Goal: Transaction & Acquisition: Purchase product/service

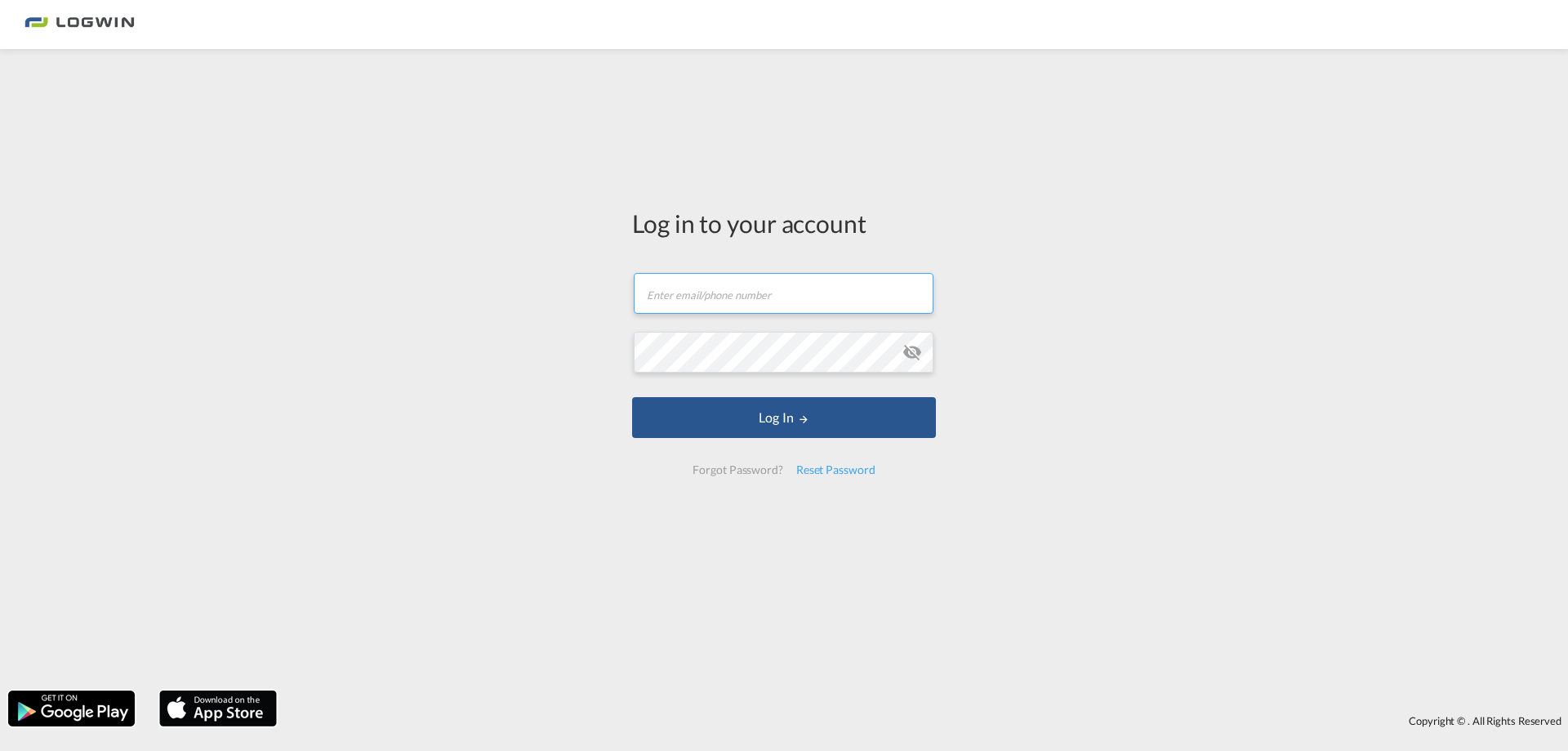
type input "[PERSON_NAME][EMAIL_ADDRESS][DOMAIN_NAME]"
click at [913, 348] on md-icon "icon-eye-off" at bounding box center [912, 352] width 19 height 19
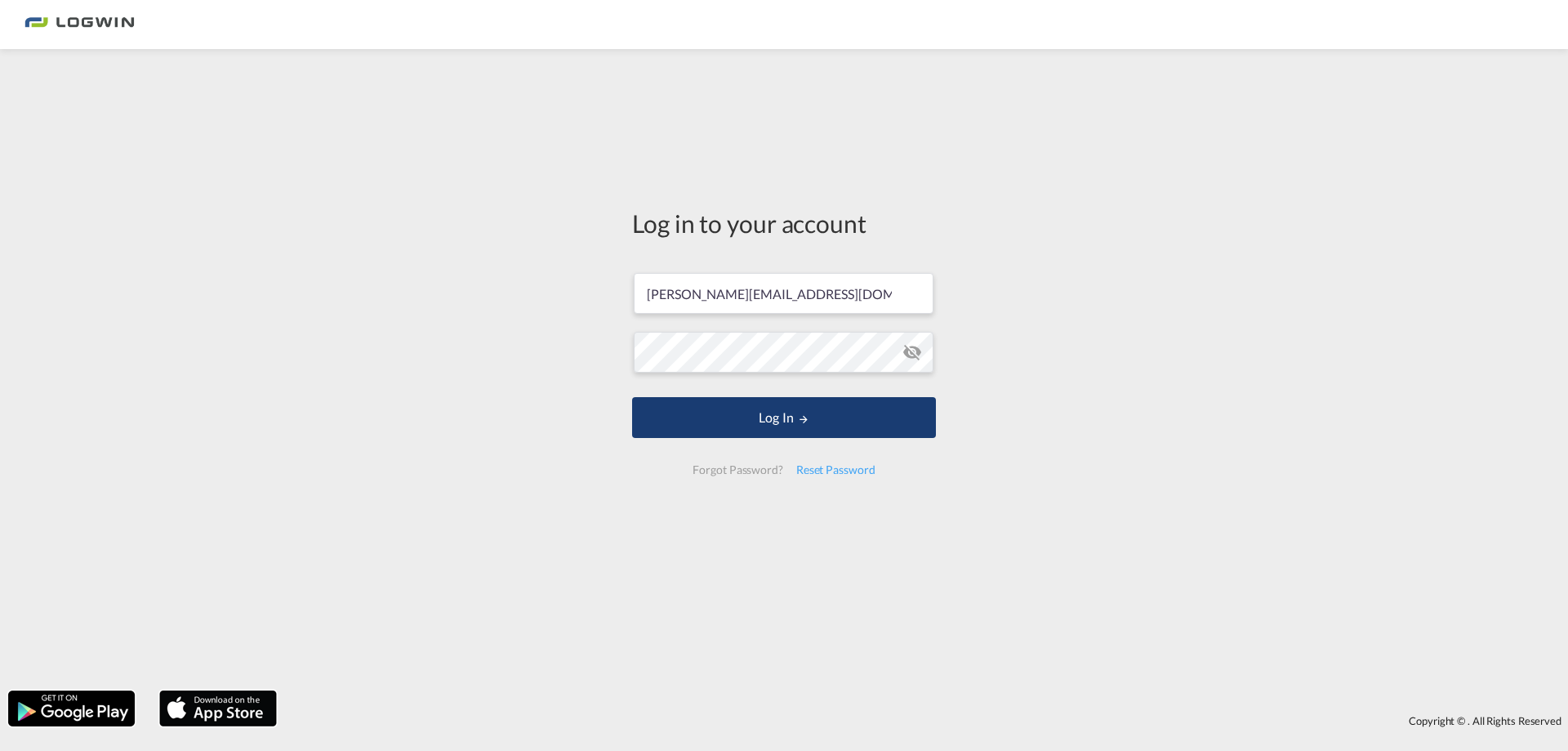
drag, startPoint x: 809, startPoint y: 425, endPoint x: 824, endPoint y: 422, distance: 15.3
click at [809, 426] on button "Log In" at bounding box center [784, 417] width 304 height 41
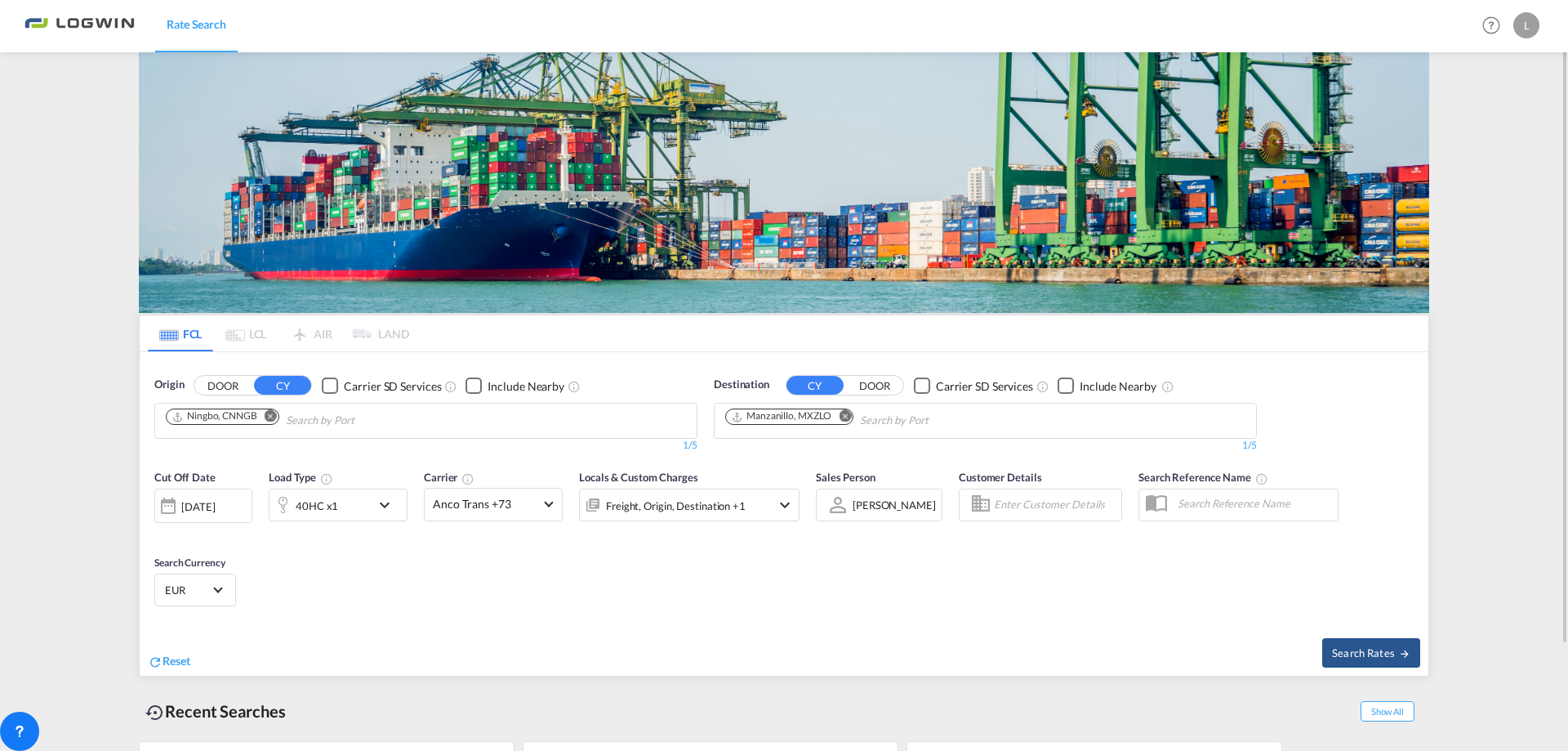
click at [269, 417] on md-icon "Remove" at bounding box center [270, 416] width 12 height 12
click at [294, 422] on body "Rate Search Rate Search Help Resources Product Release L My Profile Logout FCL …" at bounding box center [784, 375] width 1568 height 751
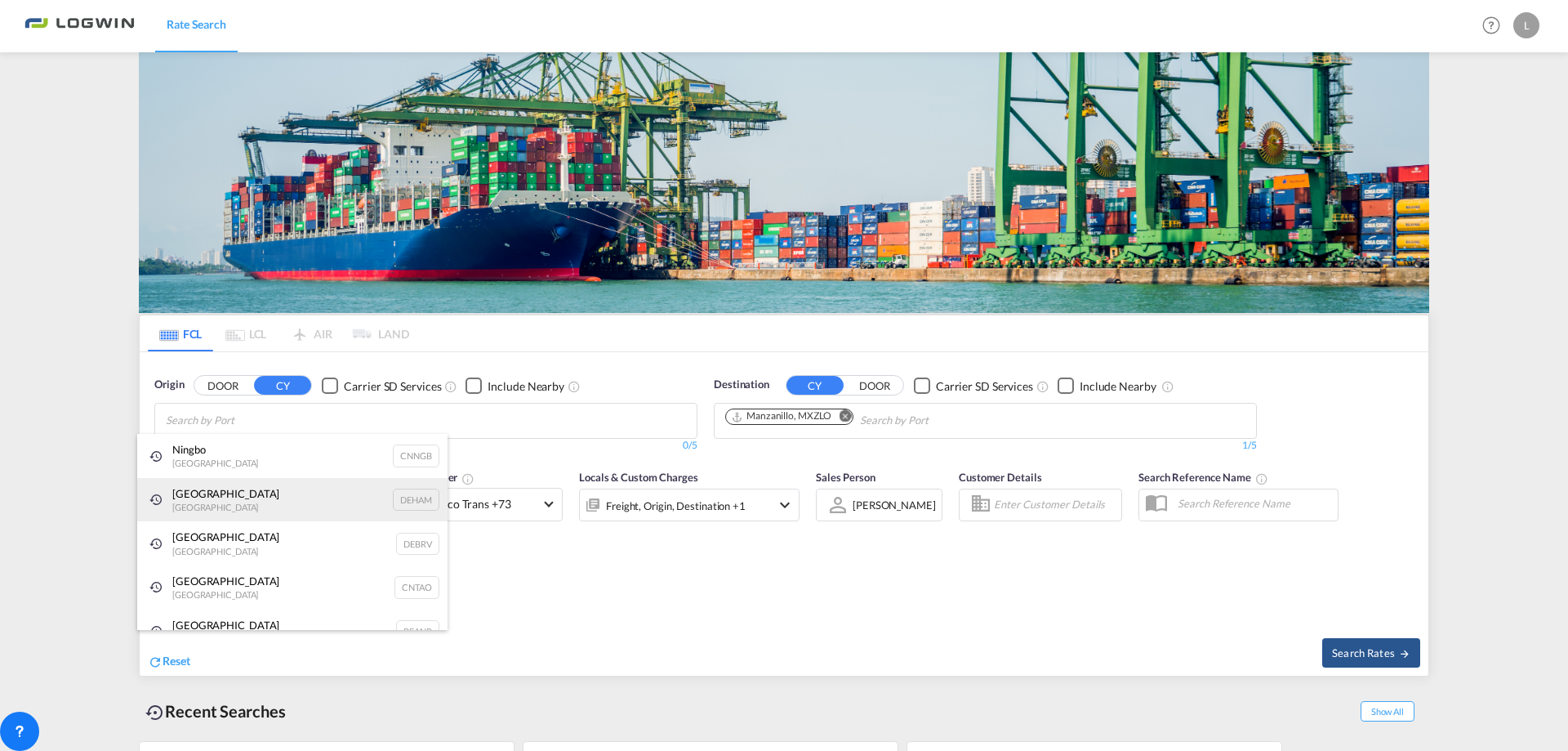
click at [262, 497] on div "[GEOGRAPHIC_DATA] [GEOGRAPHIC_DATA] DEHAM" at bounding box center [293, 500] width 311 height 44
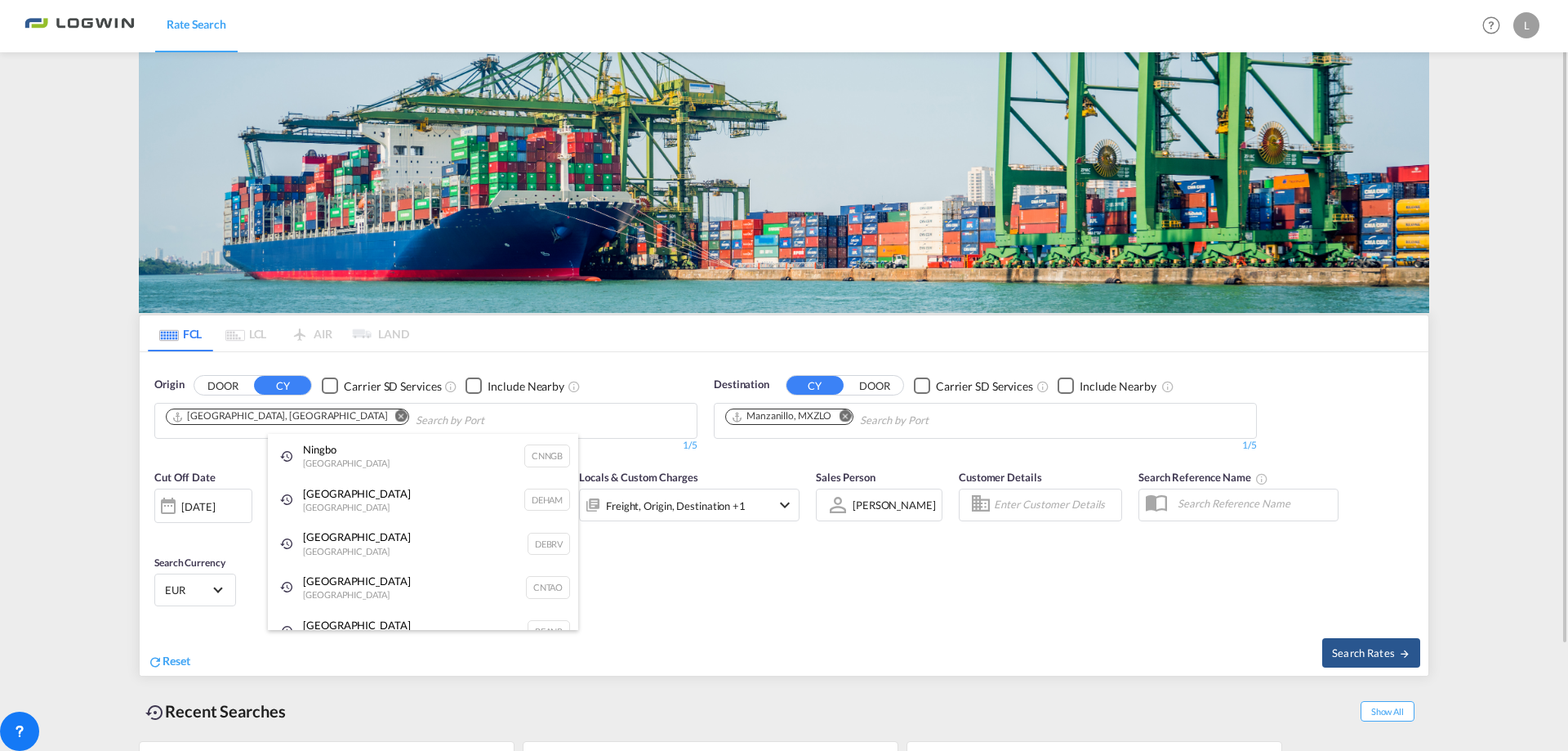
drag, startPoint x: 342, startPoint y: 546, endPoint x: 405, endPoint y: 491, distance: 83.6
click at [343, 546] on div "[GEOGRAPHIC_DATA] [GEOGRAPHIC_DATA] DEBRV" at bounding box center [423, 543] width 311 height 44
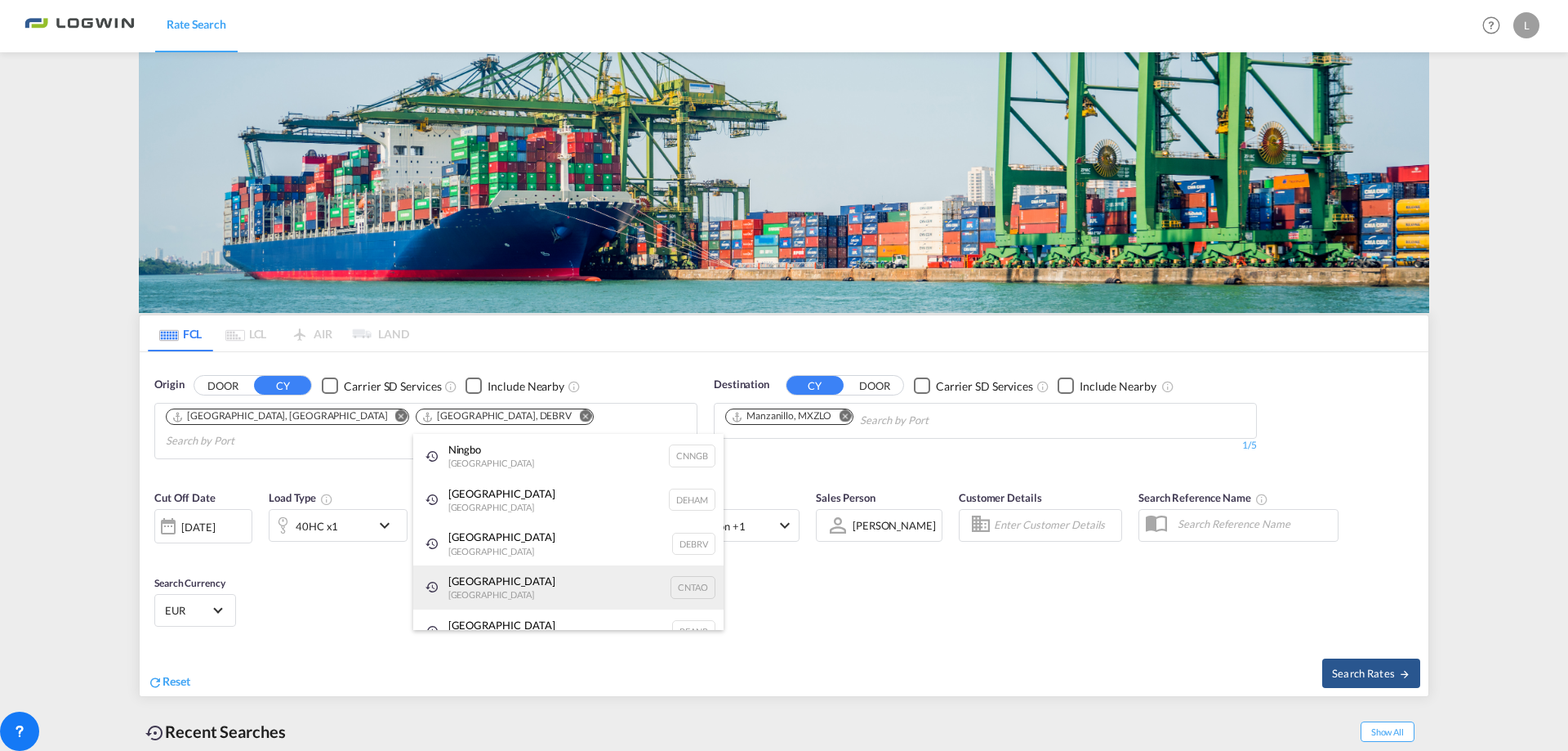
scroll to position [25, 0]
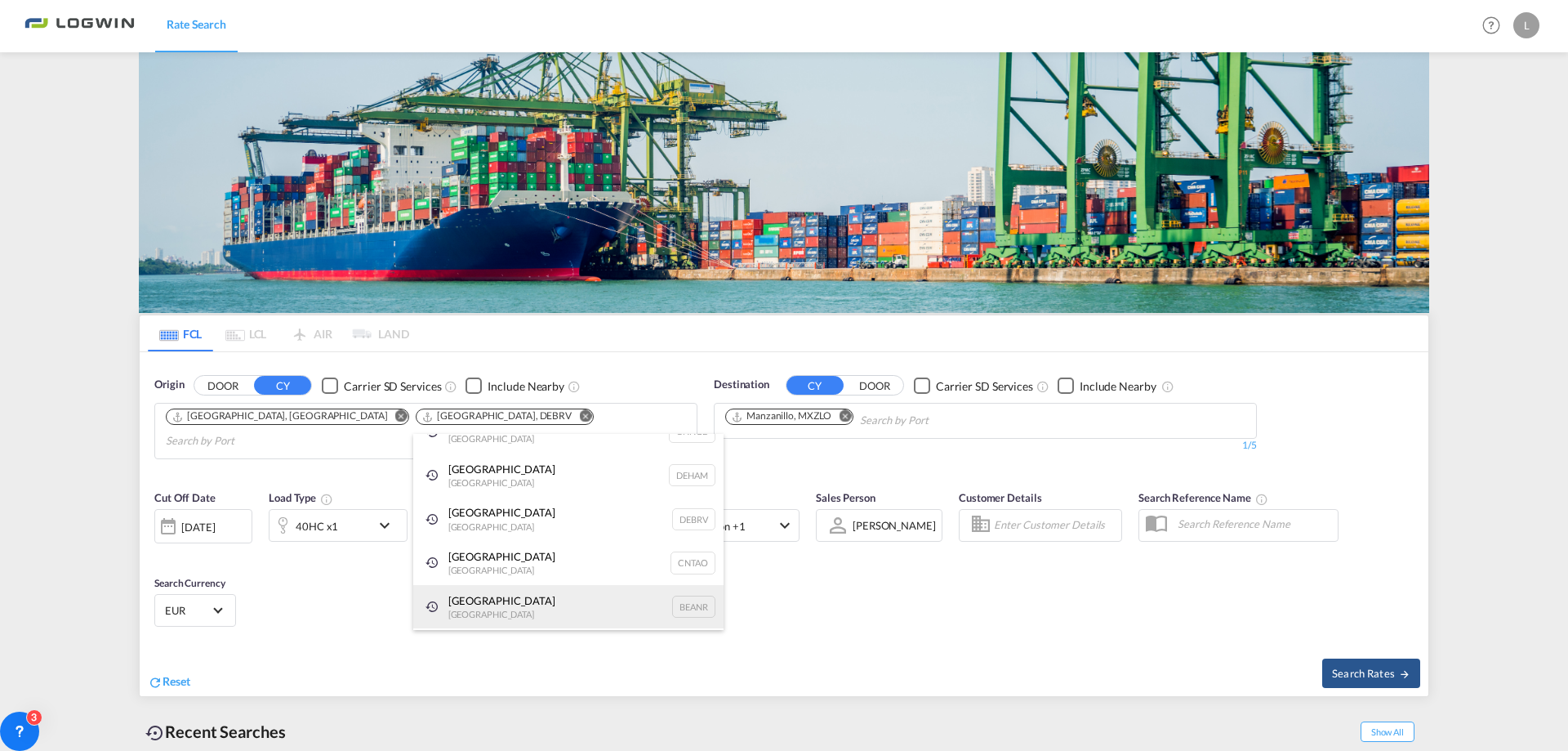
click at [497, 603] on div "Antwerp [GEOGRAPHIC_DATA] BEANR" at bounding box center [569, 607] width 311 height 44
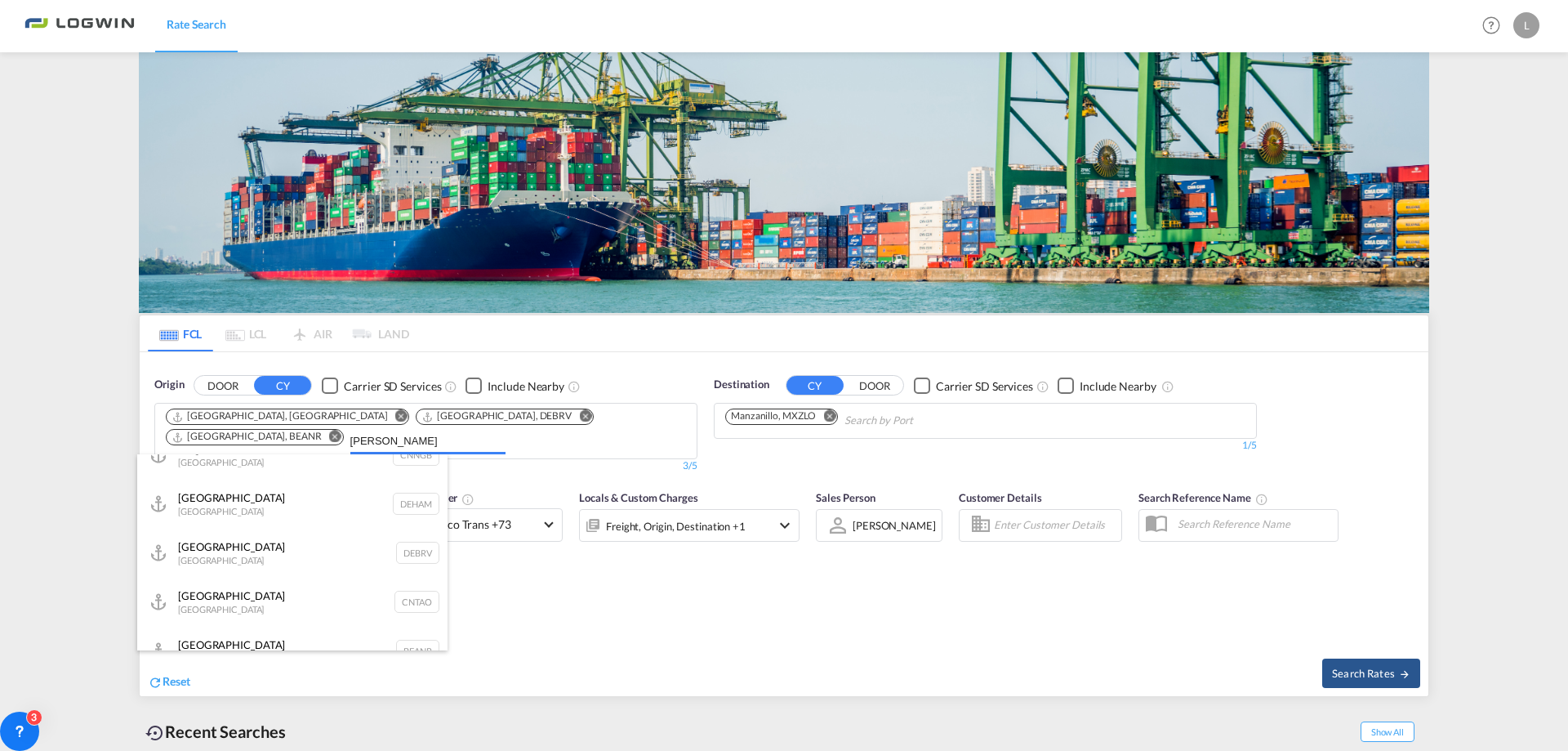
scroll to position [10, 0]
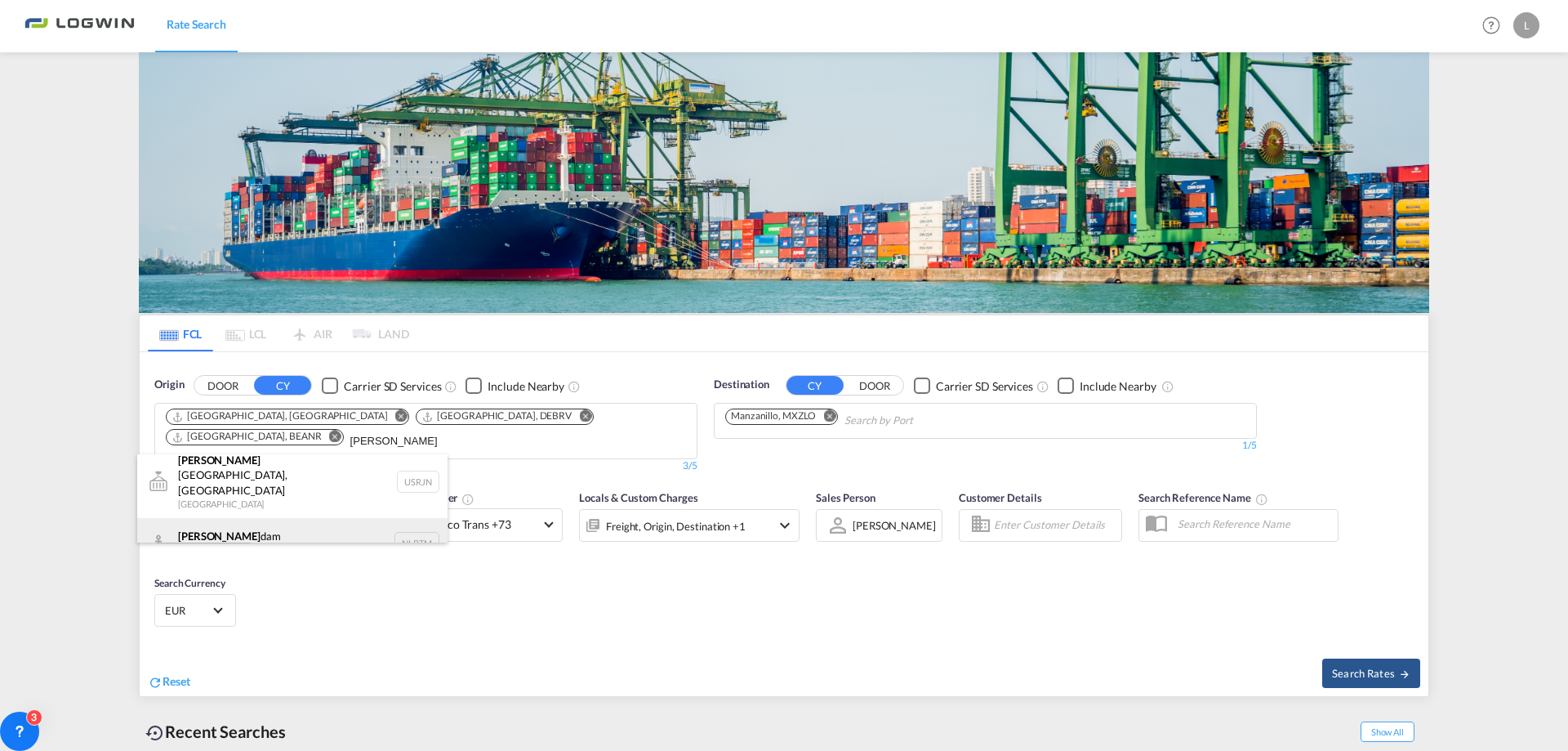
type input "[PERSON_NAME]"
click at [269, 519] on div "[PERSON_NAME] dam [GEOGRAPHIC_DATA] NLRTM" at bounding box center [293, 542] width 311 height 49
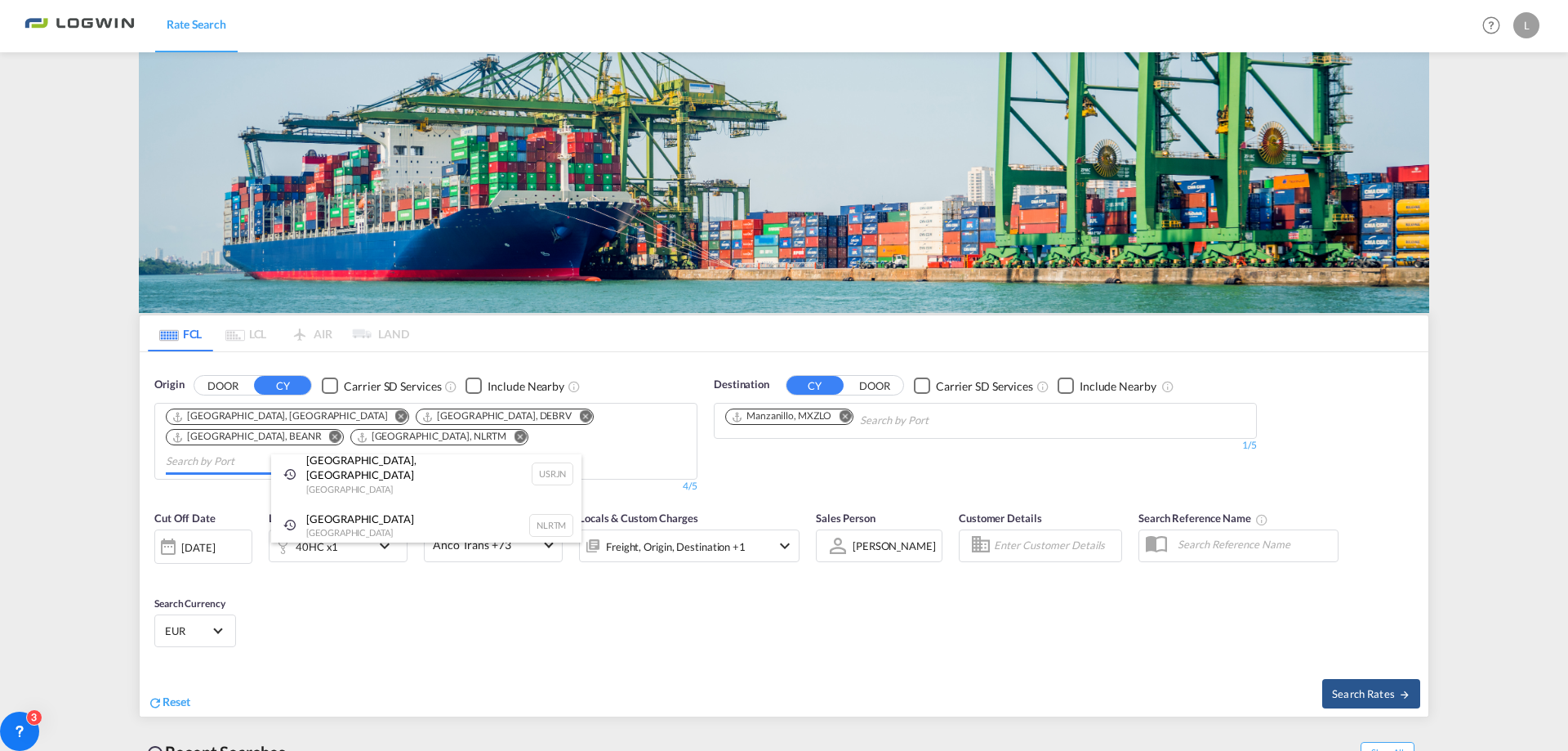
scroll to position [0, 0]
click at [852, 416] on md-icon "Remove" at bounding box center [845, 416] width 12 height 12
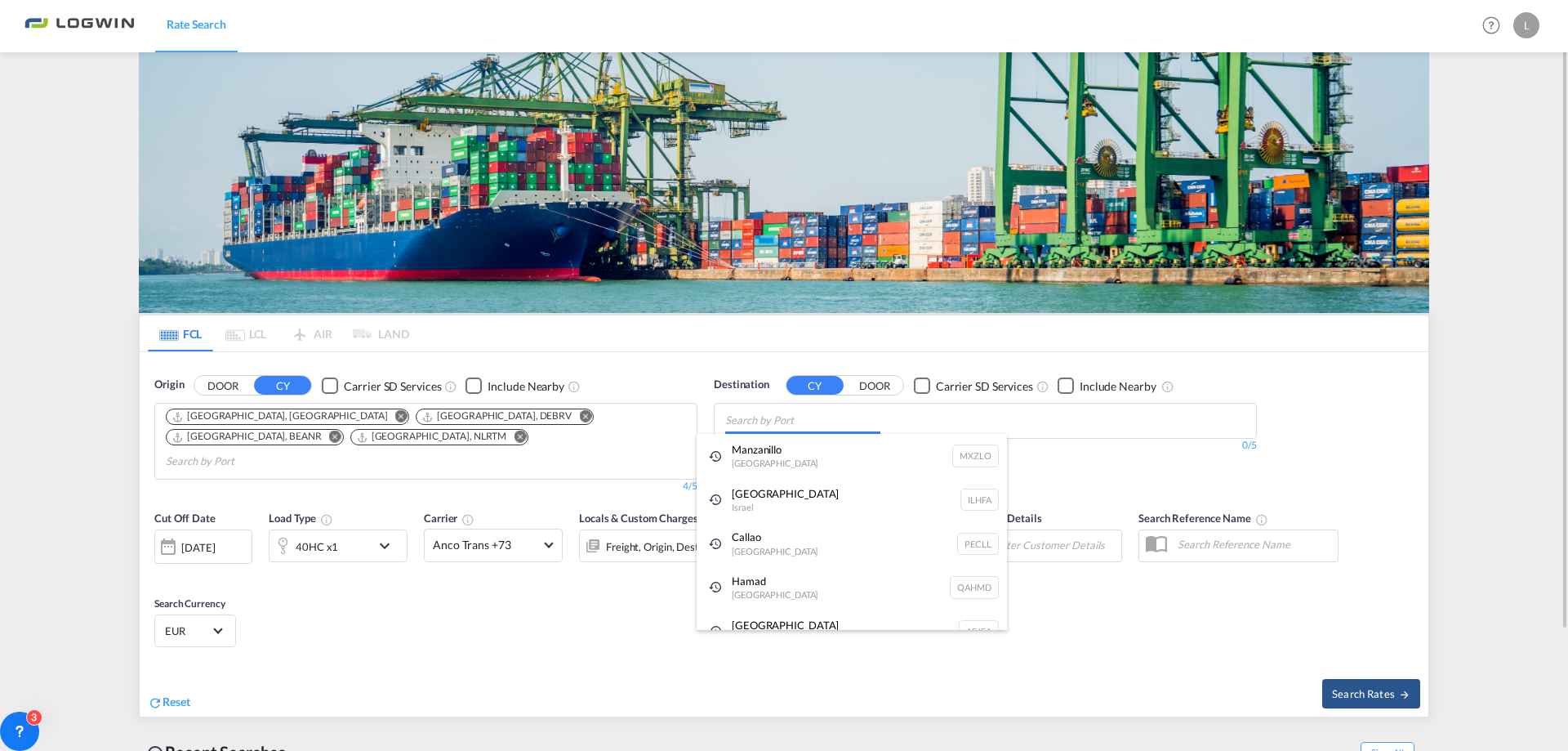
click at [852, 416] on body "Rate Search Rate Search Help Resources Product Release L My Profile Logout FCL …" at bounding box center [784, 375] width 1568 height 751
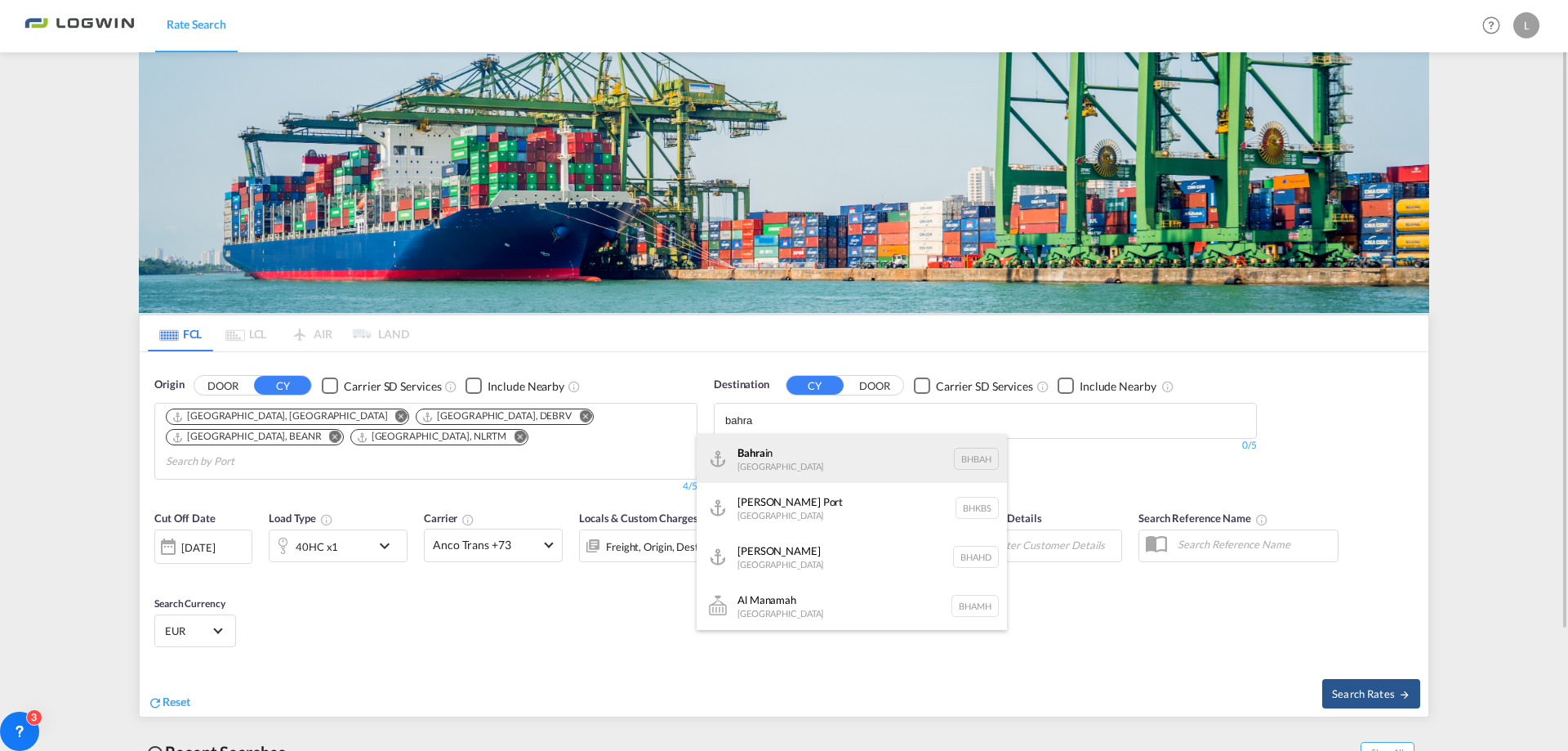
type input "bahra"
click at [778, 444] on div "Bahra in [GEOGRAPHIC_DATA] [GEOGRAPHIC_DATA]" at bounding box center [853, 458] width 311 height 49
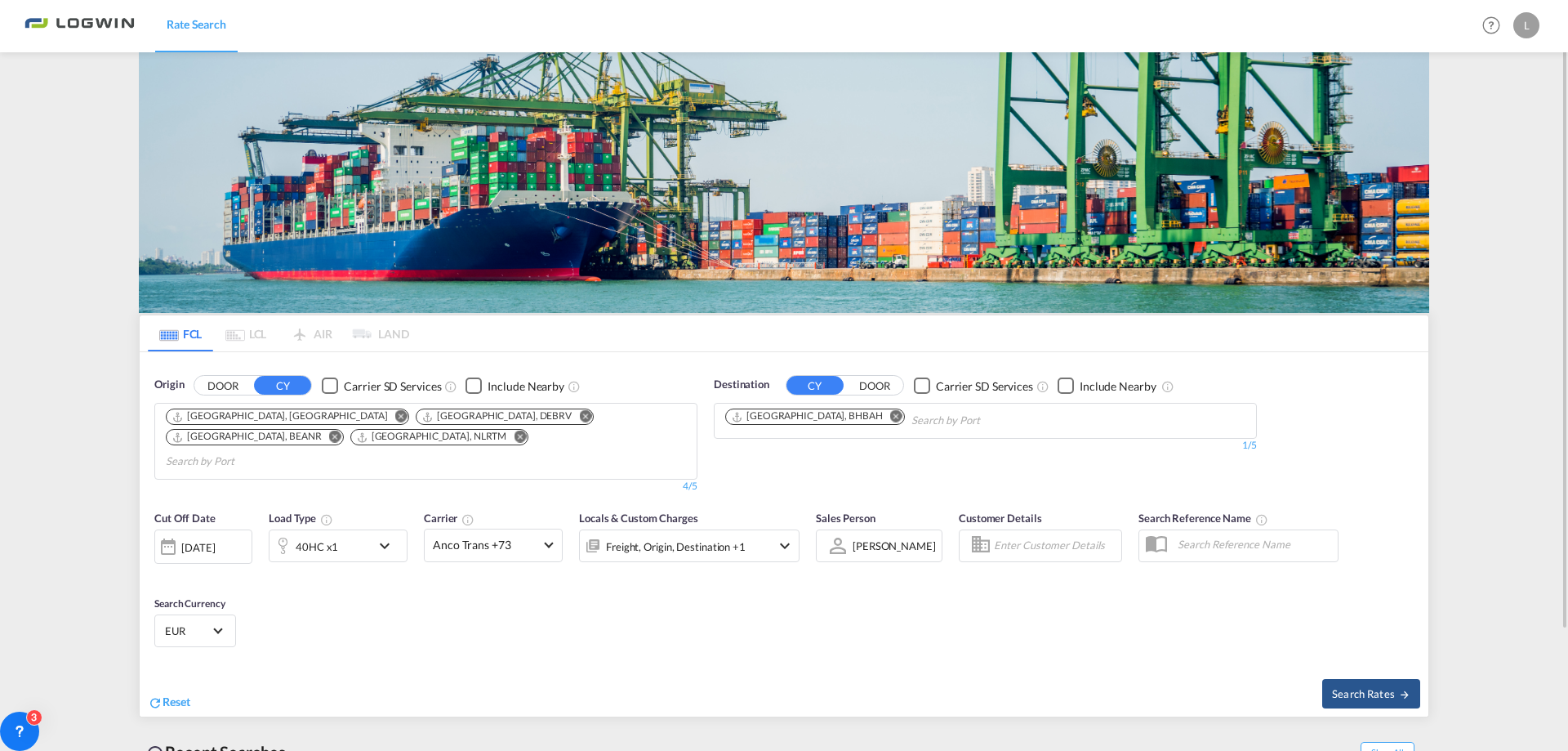
click at [372, 535] on div "40HC x1" at bounding box center [338, 546] width 139 height 33
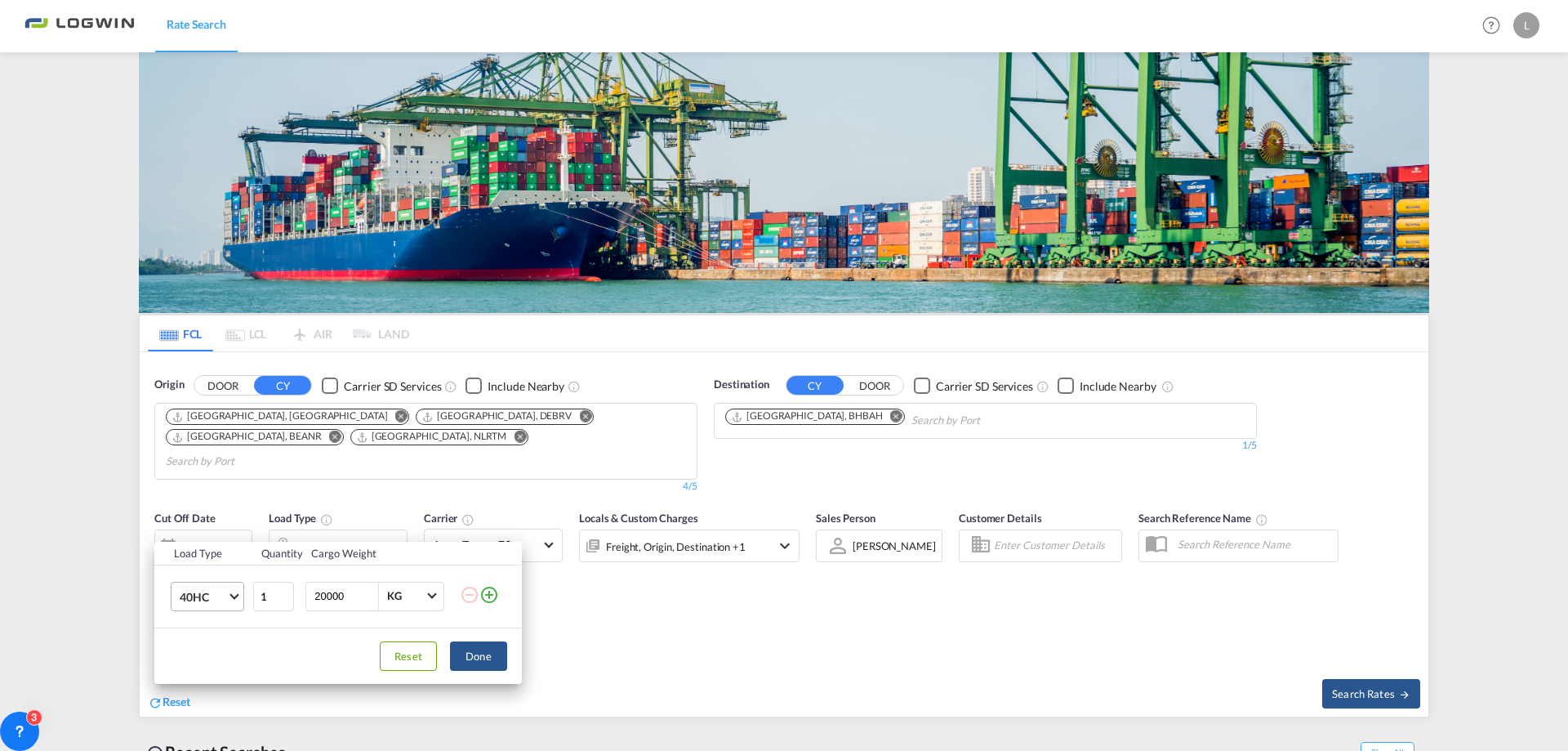
click at [214, 604] on span "40HC" at bounding box center [202, 597] width 47 height 16
click at [229, 525] on md-option "20GP" at bounding box center [222, 518] width 111 height 39
click at [500, 666] on button "Done" at bounding box center [479, 656] width 58 height 30
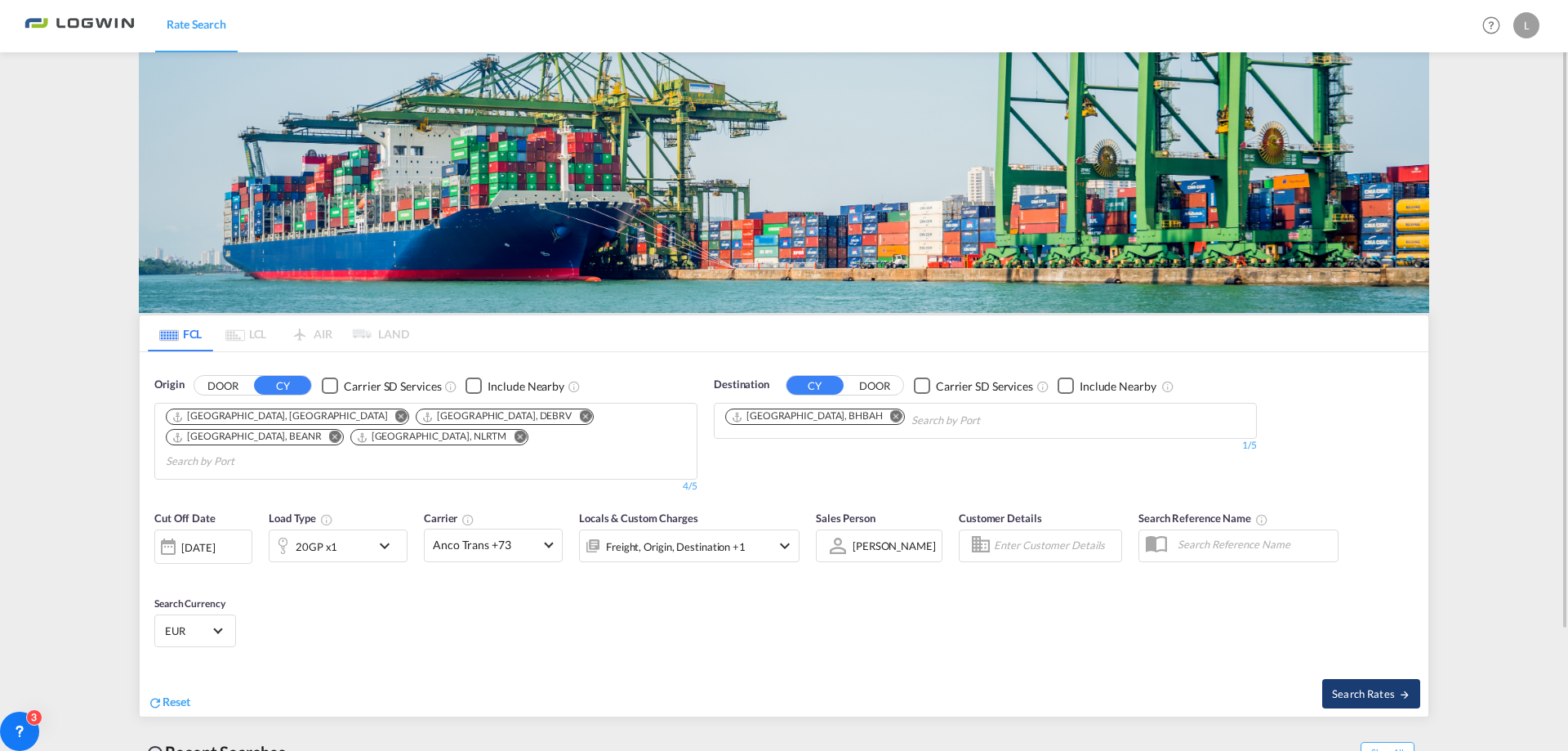
click at [1374, 687] on span "Search Rates" at bounding box center [1371, 693] width 79 height 13
type input "DEHAM,DEBRV,BEANR,NLRTM to BHBAH / [DATE]"
